Goal: Find specific page/section: Find specific page/section

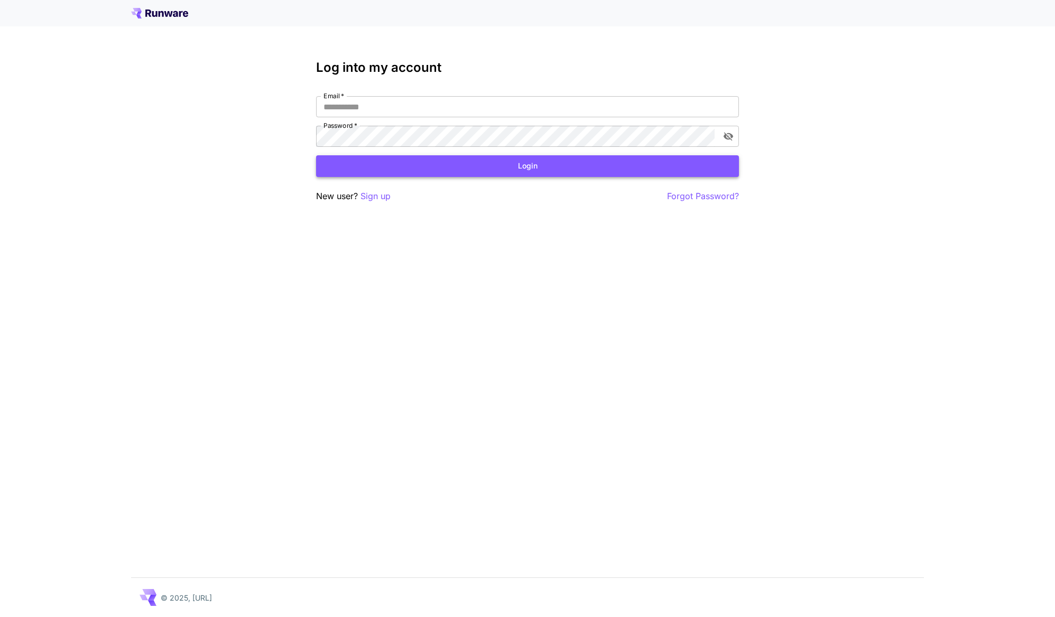
type input "**********"
click at [382, 172] on button "Login" at bounding box center [527, 166] width 423 height 22
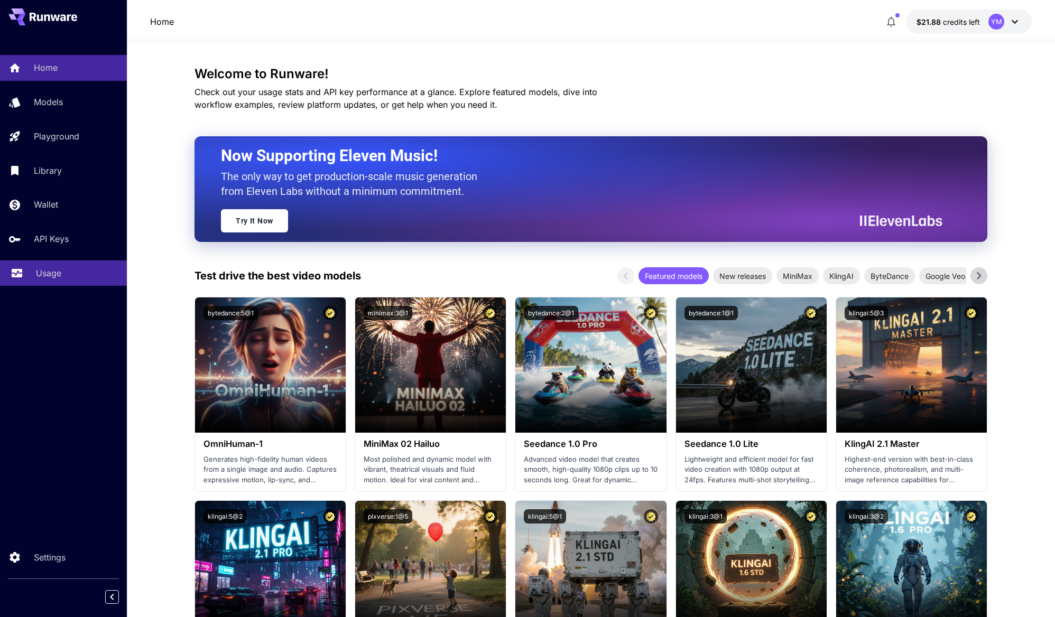
click at [64, 281] on link "Usage" at bounding box center [63, 273] width 127 height 26
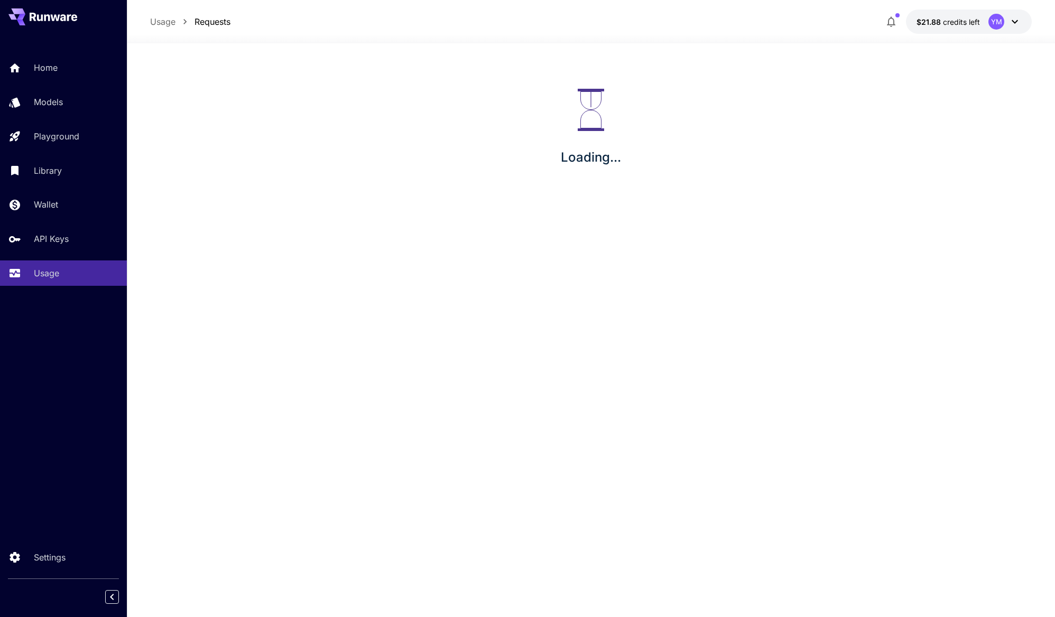
click at [393, 86] on div "Loading..." at bounding box center [591, 127] width 928 height 169
